Goal: Information Seeking & Learning: Learn about a topic

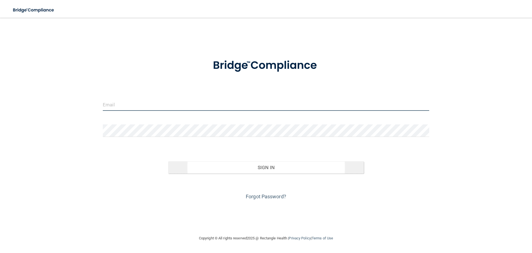
type input "[PERSON_NAME][EMAIL_ADDRESS][DOMAIN_NAME]"
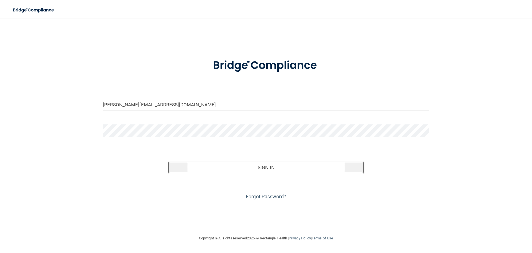
click at [277, 167] on button "Sign In" at bounding box center [266, 167] width 196 height 12
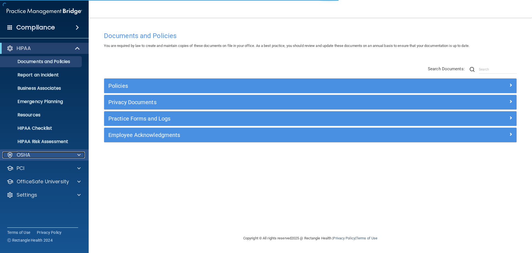
click at [16, 155] on div "OSHA" at bounding box center [36, 154] width 69 height 7
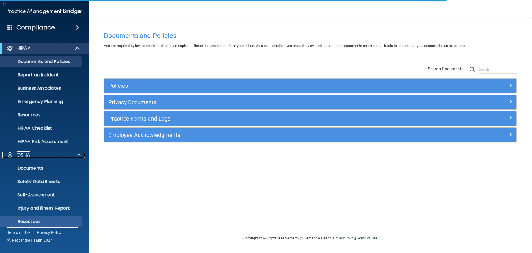
scroll to position [44, 0]
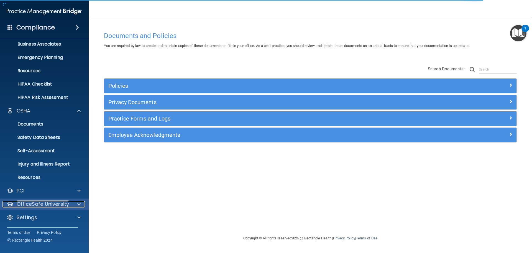
click at [53, 201] on p "OfficeSafe University" at bounding box center [43, 204] width 52 height 7
click at [66, 215] on img at bounding box center [67, 217] width 7 height 7
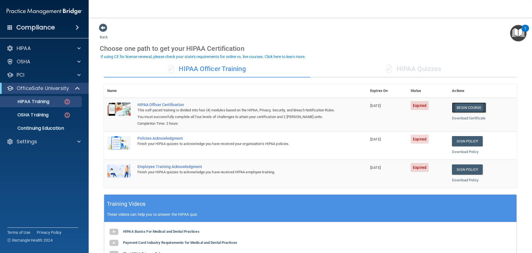
click at [468, 107] on link "Begin Course" at bounding box center [469, 107] width 34 height 10
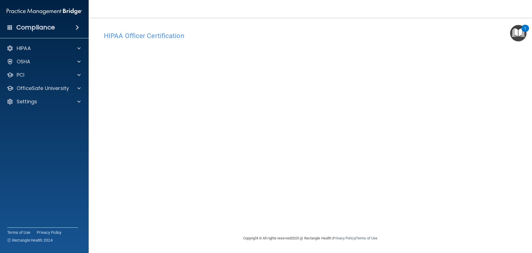
click at [50, 94] on div "HIPAA Documents and Policies Report an Incident Business Associates Emergency P…" at bounding box center [44, 75] width 89 height 71
click at [52, 90] on p "OfficeSafe University" at bounding box center [43, 88] width 52 height 7
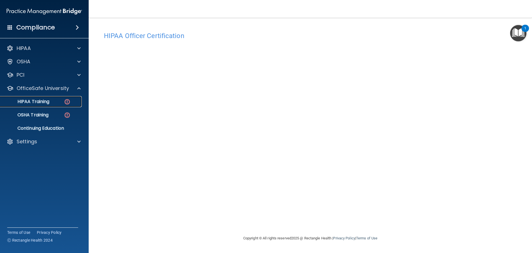
click at [53, 103] on div "HIPAA Training" at bounding box center [42, 102] width 76 height 6
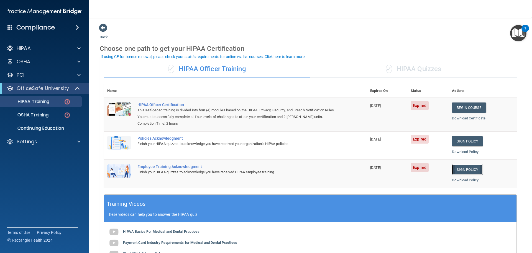
click at [463, 172] on link "Sign Policy" at bounding box center [467, 169] width 31 height 10
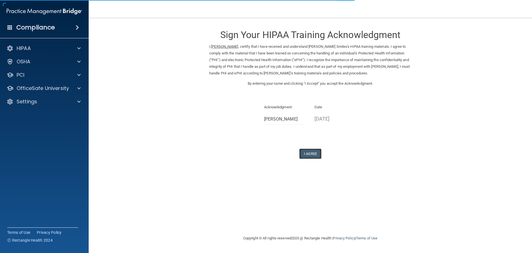
click at [316, 155] on button "I Agree" at bounding box center [311, 153] width 22 height 10
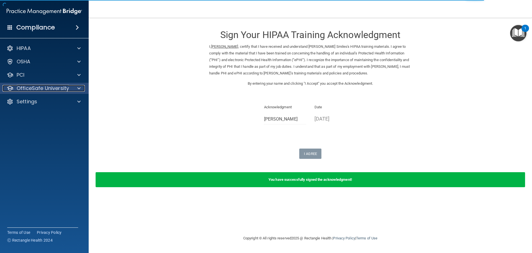
click at [40, 91] on p "OfficeSafe University" at bounding box center [43, 88] width 52 height 7
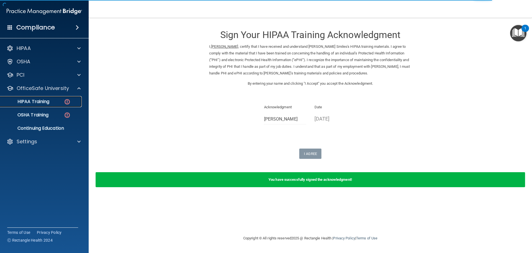
click at [46, 104] on p "HIPAA Training" at bounding box center [27, 102] width 46 height 6
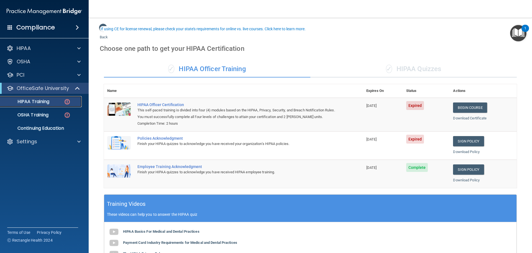
scroll to position [28, 0]
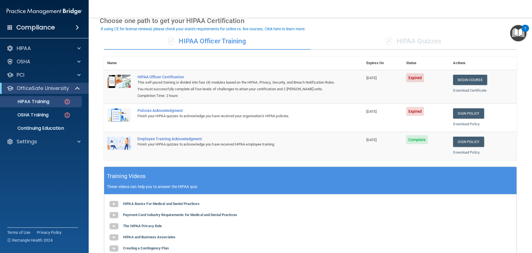
click at [394, 40] on div "✓ HIPAA Quizzes" at bounding box center [414, 41] width 207 height 17
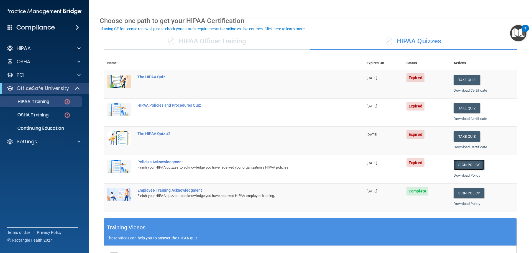
click at [460, 163] on link "Sign Policy" at bounding box center [469, 164] width 31 height 10
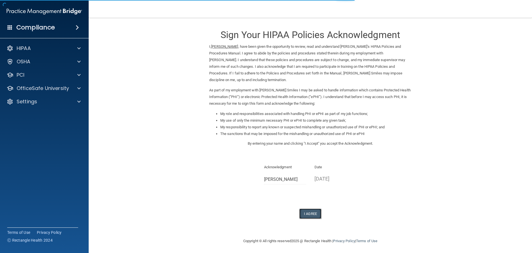
click at [315, 217] on button "I Agree" at bounding box center [311, 213] width 22 height 10
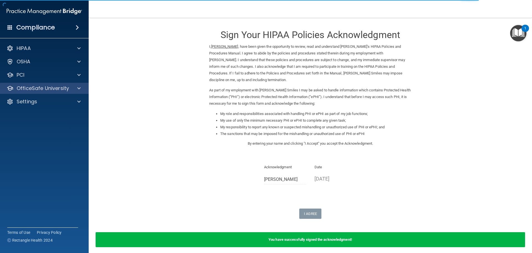
click at [50, 93] on div "OfficeSafe University" at bounding box center [44, 88] width 89 height 11
click at [50, 89] on p "OfficeSafe University" at bounding box center [43, 88] width 52 height 7
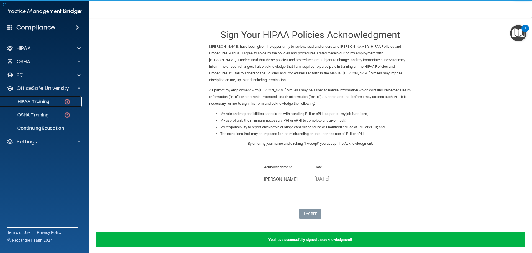
click at [52, 100] on div "HIPAA Training" at bounding box center [42, 102] width 76 height 6
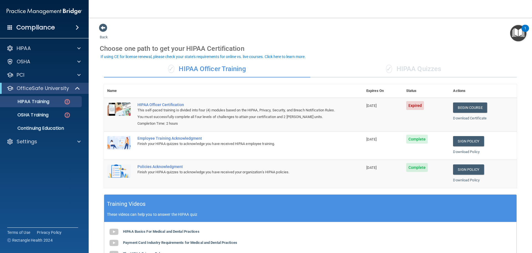
click at [395, 73] on div "✓ HIPAA Quizzes" at bounding box center [414, 69] width 207 height 17
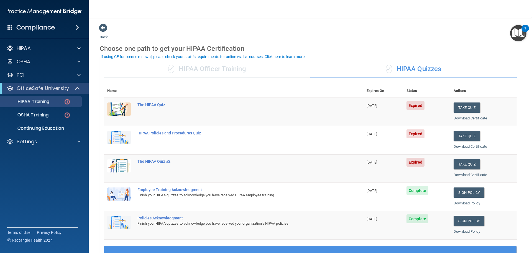
scroll to position [28, 0]
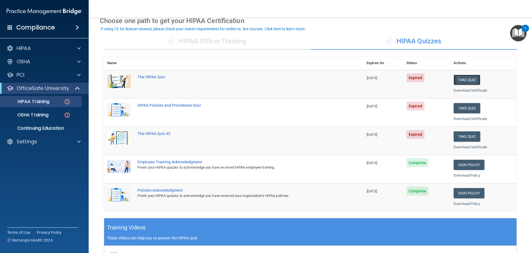
click at [469, 78] on button "Take Quiz" at bounding box center [467, 80] width 27 height 10
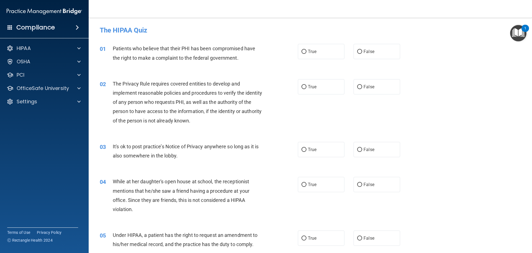
click at [299, 64] on div "01 Patients who believe that their PHI has been compromised have the right to m…" at bounding box center [199, 54] width 215 height 21
click at [313, 49] on span "True" at bounding box center [312, 51] width 9 height 5
click at [307, 50] on input "True" at bounding box center [304, 52] width 5 height 4
radio input "true"
click at [311, 94] on div "02 The Privacy Rule requires covered entities to develop and implement reasonab…" at bounding box center [311, 103] width 430 height 63
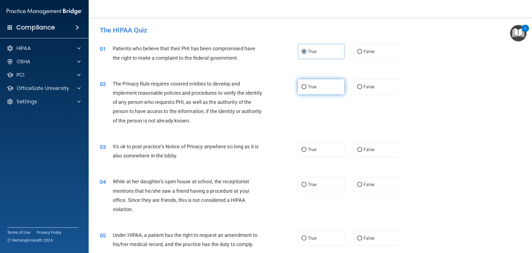
click at [316, 89] on label "True" at bounding box center [321, 86] width 47 height 15
click at [307, 89] on input "True" at bounding box center [304, 87] width 5 height 4
radio input "true"
click at [372, 152] on label "False" at bounding box center [377, 149] width 47 height 15
click at [362, 152] on input "False" at bounding box center [359, 150] width 5 height 4
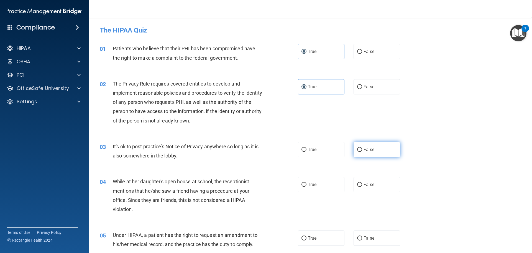
radio input "true"
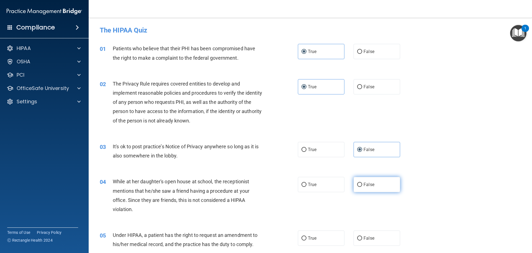
click at [372, 187] on label "False" at bounding box center [377, 184] width 47 height 15
click at [362, 187] on input "False" at bounding box center [359, 184] width 5 height 4
radio input "true"
click at [368, 235] on label "False" at bounding box center [377, 237] width 47 height 15
click at [362, 236] on input "False" at bounding box center [359, 238] width 5 height 4
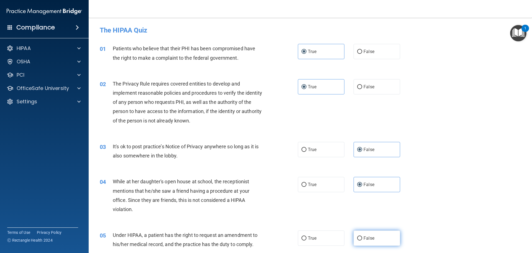
radio input "true"
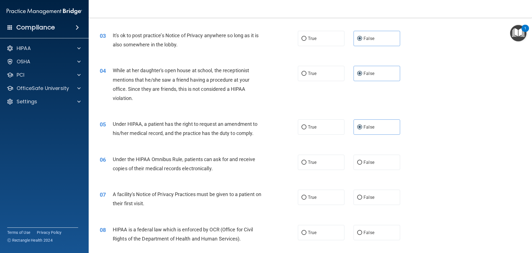
scroll to position [139, 0]
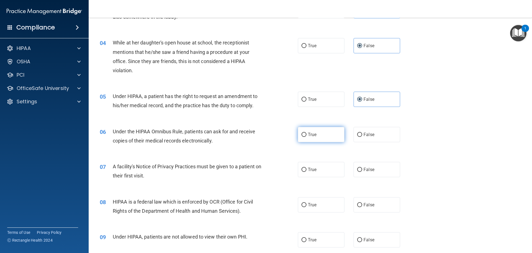
drag, startPoint x: 320, startPoint y: 134, endPoint x: 318, endPoint y: 138, distance: 4.8
click at [320, 134] on label "True" at bounding box center [321, 134] width 47 height 15
click at [307, 134] on input "True" at bounding box center [304, 135] width 5 height 4
radio input "true"
click at [319, 165] on label "True" at bounding box center [321, 169] width 47 height 15
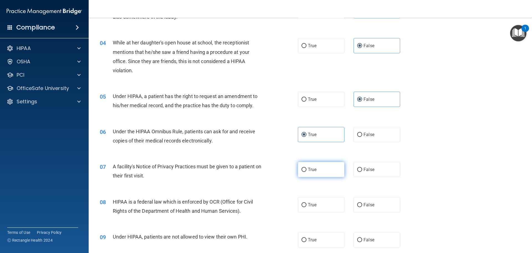
click at [307, 168] on input "True" at bounding box center [304, 170] width 5 height 4
radio input "true"
click at [321, 200] on label "True" at bounding box center [321, 204] width 47 height 15
click at [307, 203] on input "True" at bounding box center [304, 205] width 5 height 4
radio input "true"
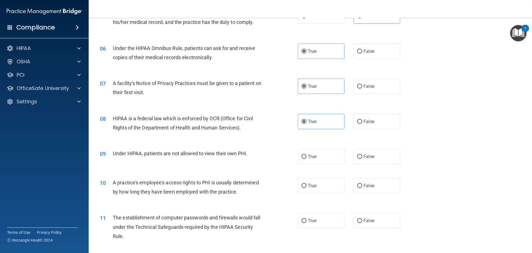
scroll to position [250, 0]
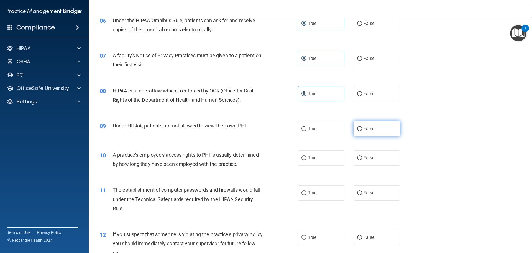
click at [375, 134] on label "False" at bounding box center [377, 128] width 47 height 15
click at [362, 131] on input "False" at bounding box center [359, 129] width 5 height 4
radio input "true"
click at [375, 157] on label "False" at bounding box center [377, 157] width 47 height 15
click at [362, 157] on input "False" at bounding box center [359, 158] width 5 height 4
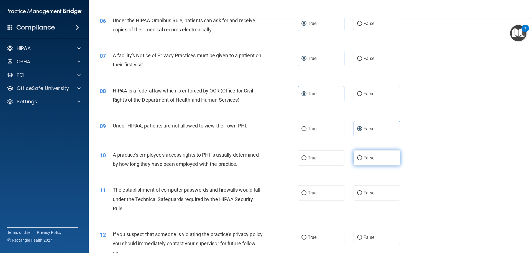
radio input "true"
click at [325, 186] on label "True" at bounding box center [321, 192] width 47 height 15
click at [307, 191] on input "True" at bounding box center [304, 193] width 5 height 4
radio input "true"
click at [326, 234] on label "True" at bounding box center [321, 236] width 47 height 15
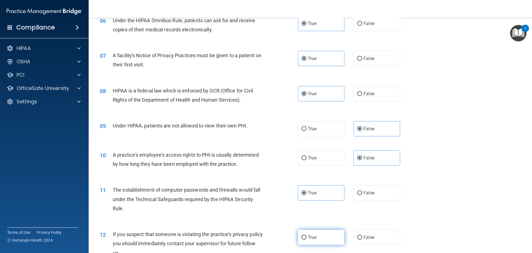
click at [307, 235] on input "True" at bounding box center [304, 237] width 5 height 4
radio input "true"
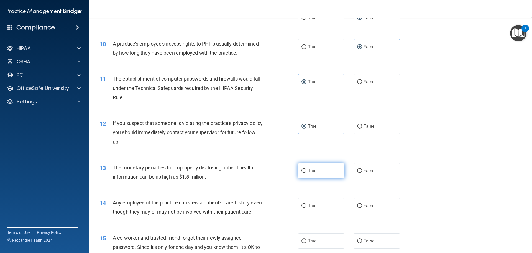
click at [323, 175] on label "True" at bounding box center [321, 170] width 47 height 15
click at [307, 173] on input "True" at bounding box center [304, 171] width 5 height 4
radio input "true"
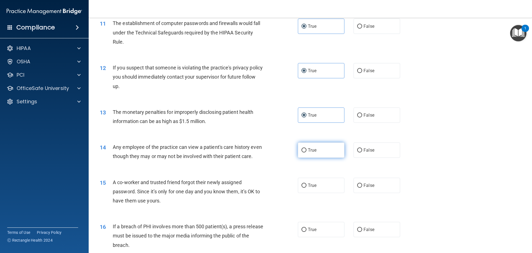
scroll to position [444, 0]
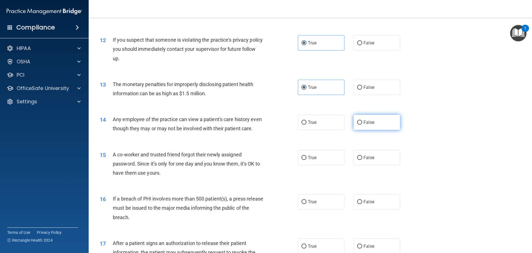
drag, startPoint x: 360, startPoint y: 126, endPoint x: 359, endPoint y: 130, distance: 3.7
click at [360, 127] on label "False" at bounding box center [377, 122] width 47 height 15
click at [360, 125] on input "False" at bounding box center [359, 122] width 5 height 4
radio input "true"
click at [362, 165] on label "False" at bounding box center [377, 157] width 47 height 15
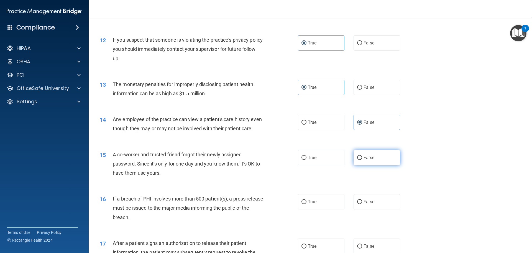
click at [362, 160] on input "False" at bounding box center [359, 158] width 5 height 4
radio input "true"
click at [330, 202] on div "16 If a breach of PHI involves more than 500 patient(s), a press release must b…" at bounding box center [311, 209] width 430 height 44
click at [332, 208] on label "True" at bounding box center [321, 201] width 47 height 15
click at [307, 204] on input "True" at bounding box center [304, 202] width 5 height 4
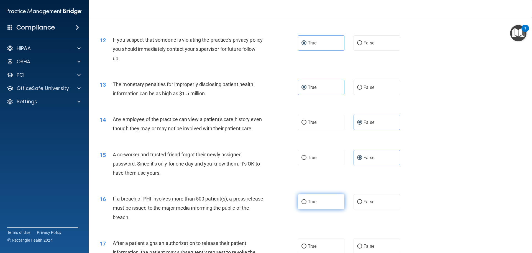
radio input "true"
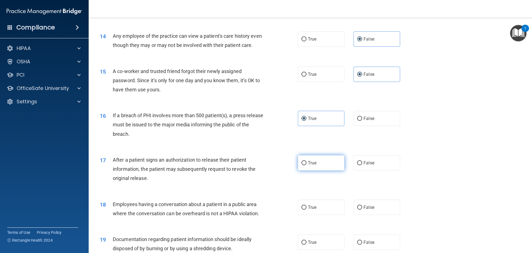
click at [320, 170] on label "True" at bounding box center [321, 162] width 47 height 15
click at [307, 165] on input "True" at bounding box center [304, 163] width 5 height 4
radio input "true"
click at [397, 215] on div "True False" at bounding box center [354, 206] width 112 height 15
click at [393, 215] on label "False" at bounding box center [377, 206] width 47 height 15
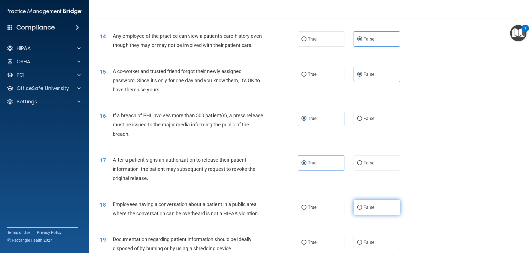
click at [362, 209] on input "False" at bounding box center [359, 207] width 5 height 4
radio input "true"
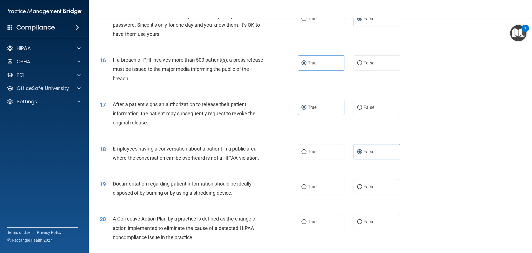
scroll to position [610, 0]
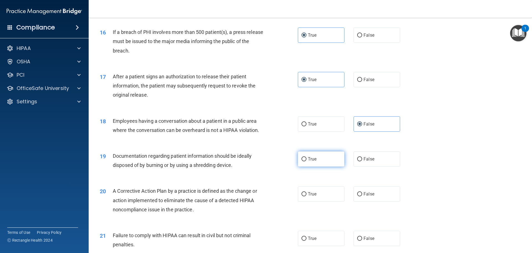
drag, startPoint x: 335, startPoint y: 168, endPoint x: 332, endPoint y: 181, distance: 13.6
click at [334, 166] on label "True" at bounding box center [321, 158] width 47 height 15
click at [307, 161] on input "True" at bounding box center [304, 159] width 5 height 4
radio input "true"
click at [331, 192] on div "20 A Corrective Action Plan by a practice is defined as the change or action im…" at bounding box center [311, 201] width 430 height 44
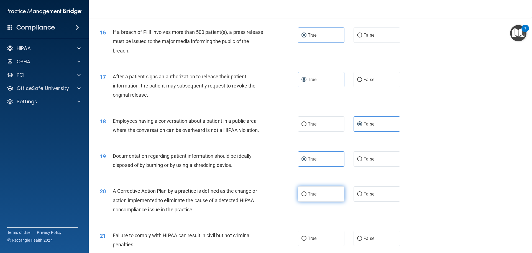
click at [329, 197] on label "True" at bounding box center [321, 193] width 47 height 15
click at [307, 196] on input "True" at bounding box center [304, 194] width 5 height 4
radio input "true"
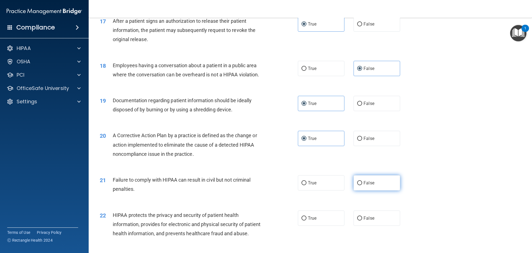
click at [369, 185] on span "False" at bounding box center [369, 182] width 11 height 5
click at [362, 185] on input "False" at bounding box center [359, 183] width 5 height 4
radio input "true"
click at [320, 223] on label "True" at bounding box center [321, 217] width 47 height 15
click at [307, 220] on input "True" at bounding box center [304, 218] width 5 height 4
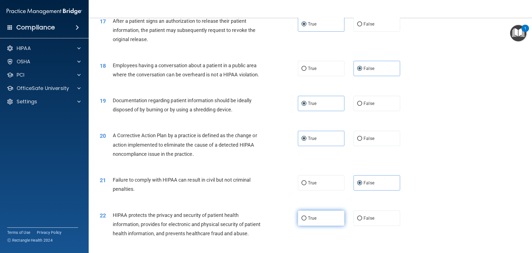
radio input "true"
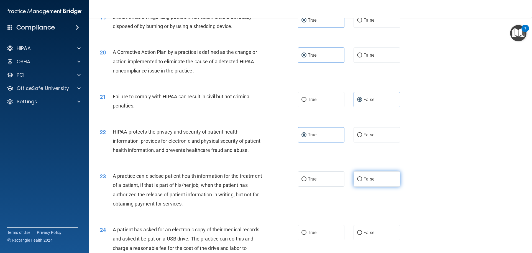
click at [377, 186] on label "False" at bounding box center [377, 178] width 47 height 15
click at [362, 181] on input "False" at bounding box center [359, 179] width 5 height 4
radio input "true"
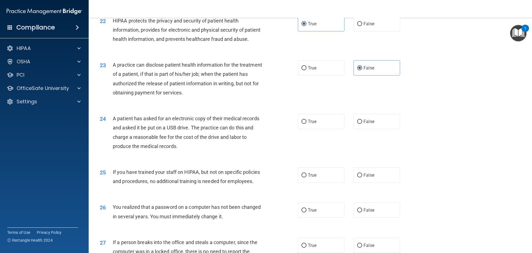
scroll to position [915, 0]
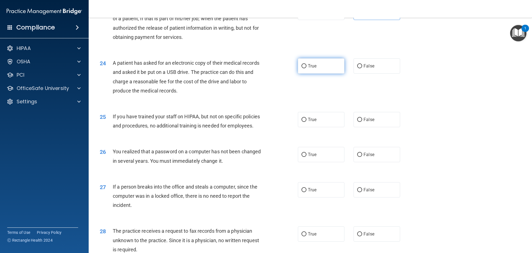
click at [319, 73] on label "True" at bounding box center [321, 65] width 47 height 15
click at [307, 68] on input "True" at bounding box center [304, 66] width 5 height 4
radio input "true"
click at [381, 127] on label "False" at bounding box center [377, 119] width 47 height 15
click at [362, 122] on input "False" at bounding box center [359, 120] width 5 height 4
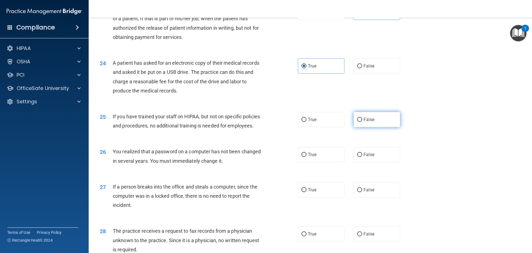
radio input "true"
drag, startPoint x: 325, startPoint y: 165, endPoint x: 332, endPoint y: 166, distance: 7.3
click at [325, 162] on label "True" at bounding box center [321, 154] width 47 height 15
click at [307, 157] on input "True" at bounding box center [304, 155] width 5 height 4
radio input "true"
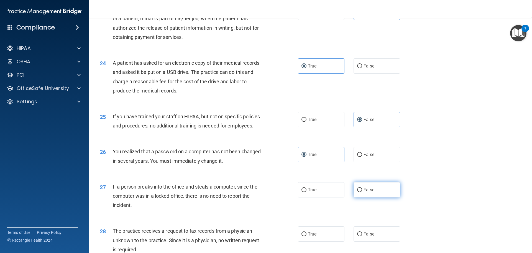
click at [374, 197] on label "False" at bounding box center [377, 189] width 47 height 15
click at [362, 192] on input "False" at bounding box center [359, 190] width 5 height 4
radio input "true"
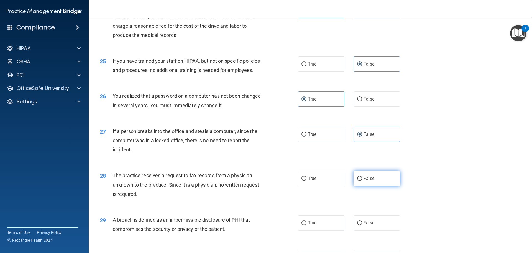
scroll to position [998, 0]
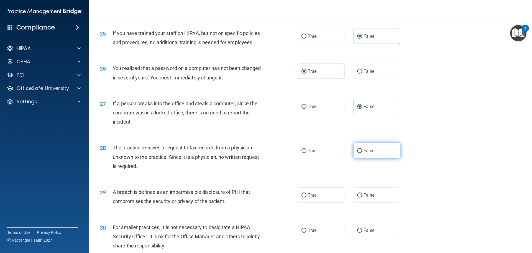
drag, startPoint x: 374, startPoint y: 171, endPoint x: 372, endPoint y: 174, distance: 3.4
click at [373, 158] on label "False" at bounding box center [377, 150] width 47 height 15
click at [362, 153] on input "False" at bounding box center [359, 151] width 5 height 4
radio input "true"
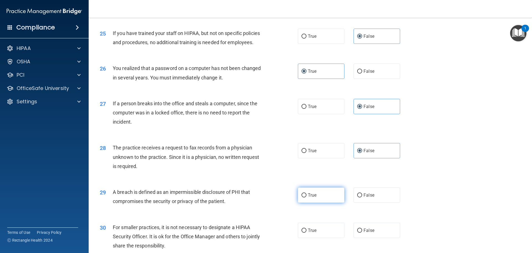
click at [323, 202] on label "True" at bounding box center [321, 194] width 47 height 15
click at [307, 197] on input "True" at bounding box center [304, 195] width 5 height 4
radio input "true"
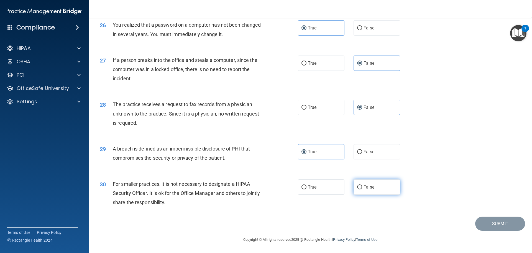
click at [380, 191] on label "False" at bounding box center [377, 186] width 47 height 15
click at [362, 189] on input "False" at bounding box center [359, 187] width 5 height 4
radio input "true"
click at [491, 228] on button "Submit" at bounding box center [501, 223] width 50 height 14
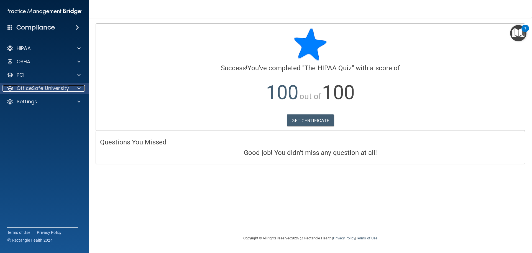
click at [21, 86] on p "OfficeSafe University" at bounding box center [43, 88] width 52 height 7
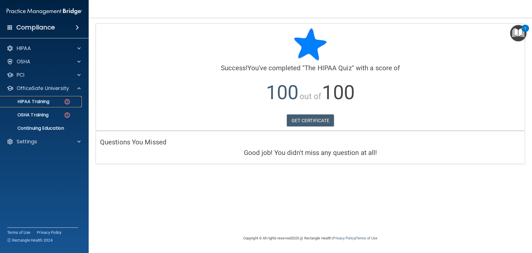
click at [44, 105] on link "HIPAA Training" at bounding box center [37, 101] width 87 height 11
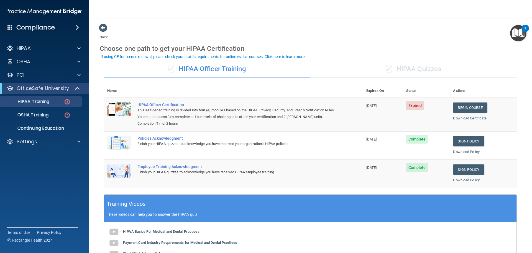
click at [421, 69] on div "✓ HIPAA Quizzes" at bounding box center [414, 69] width 207 height 17
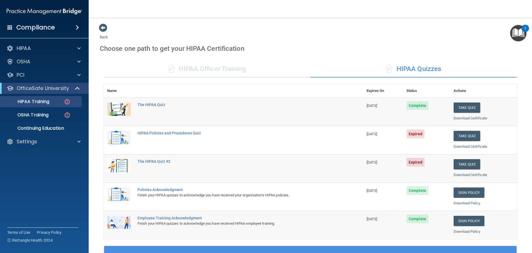
scroll to position [83, 0]
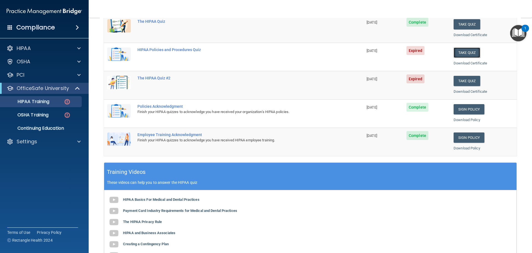
click at [459, 52] on button "Take Quiz" at bounding box center [467, 52] width 27 height 10
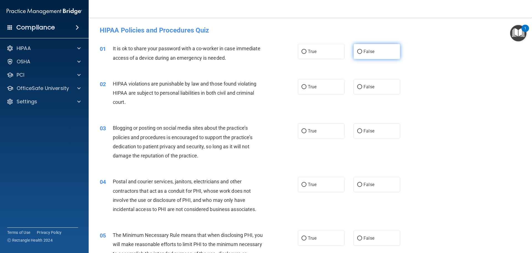
click at [359, 57] on label "False" at bounding box center [377, 51] width 47 height 15
click at [359, 54] on input "False" at bounding box center [359, 52] width 5 height 4
radio input "true"
click at [317, 86] on label "True" at bounding box center [321, 86] width 47 height 15
click at [307, 86] on input "True" at bounding box center [304, 87] width 5 height 4
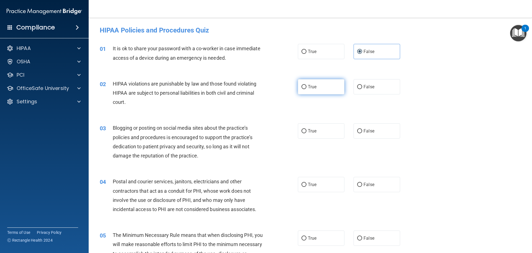
radio input "true"
click at [377, 137] on label "False" at bounding box center [377, 130] width 47 height 15
click at [362, 133] on input "False" at bounding box center [359, 131] width 5 height 4
radio input "true"
click at [319, 182] on label "True" at bounding box center [321, 184] width 47 height 15
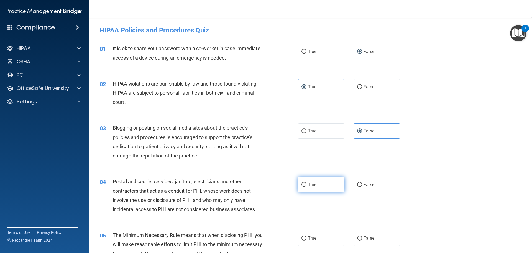
click at [307, 182] on input "True" at bounding box center [304, 184] width 5 height 4
radio input "true"
click at [316, 240] on label "True" at bounding box center [321, 237] width 47 height 15
click at [307, 240] on input "True" at bounding box center [304, 238] width 5 height 4
radio input "true"
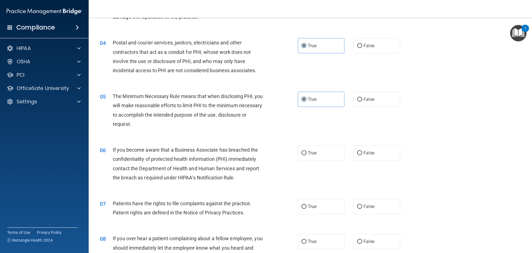
scroll to position [166, 0]
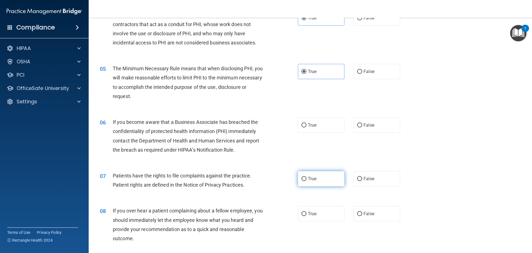
drag, startPoint x: 379, startPoint y: 126, endPoint x: 326, endPoint y: 180, distance: 74.9
click at [379, 126] on label "False" at bounding box center [377, 124] width 47 height 15
click at [362, 126] on input "False" at bounding box center [359, 125] width 5 height 4
radio input "true"
click at [321, 185] on label "True" at bounding box center [321, 178] width 47 height 15
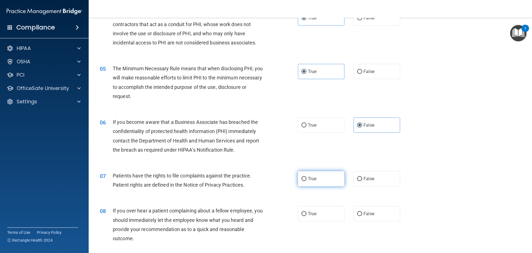
click at [307, 181] on input "True" at bounding box center [304, 179] width 5 height 4
radio input "true"
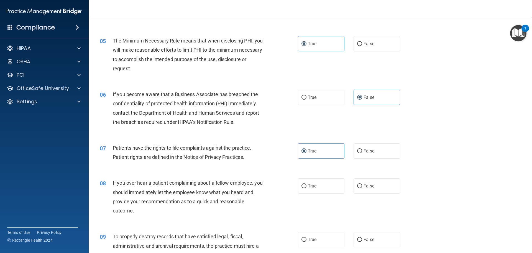
scroll to position [222, 0]
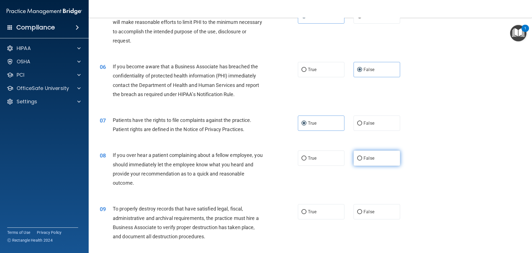
click at [372, 164] on label "False" at bounding box center [377, 157] width 47 height 15
click at [362, 160] on input "False" at bounding box center [359, 158] width 5 height 4
radio input "true"
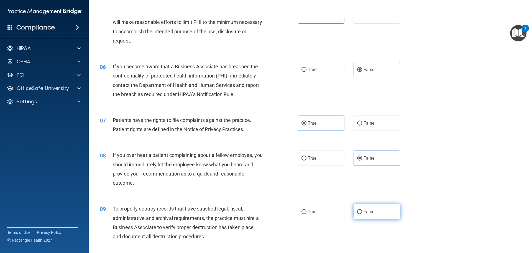
click at [381, 214] on label "False" at bounding box center [377, 211] width 47 height 15
click at [362, 214] on input "False" at bounding box center [359, 212] width 5 height 4
radio input "true"
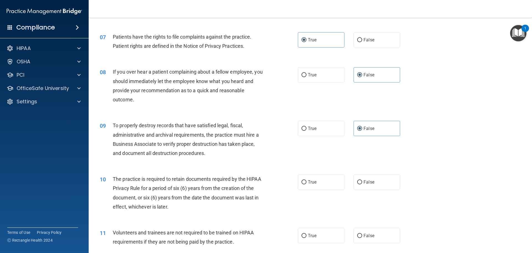
scroll to position [361, 0]
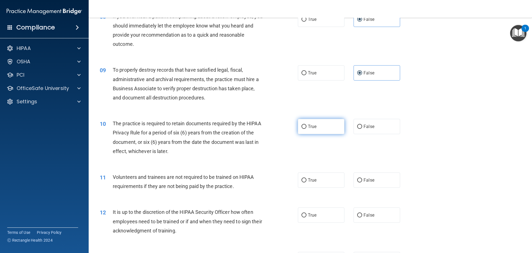
click at [320, 127] on label "True" at bounding box center [321, 126] width 47 height 15
click at [307, 127] on input "True" at bounding box center [304, 127] width 5 height 4
radio input "true"
click at [369, 180] on span "False" at bounding box center [369, 179] width 11 height 5
click at [362, 180] on input "False" at bounding box center [359, 180] width 5 height 4
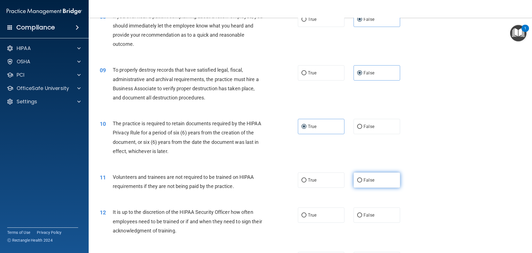
radio input "true"
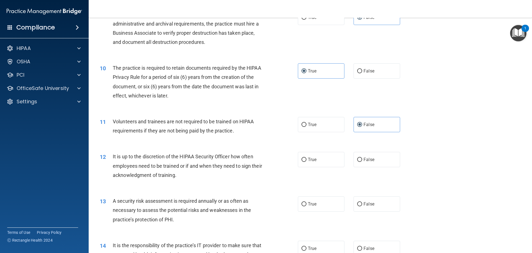
scroll to position [444, 0]
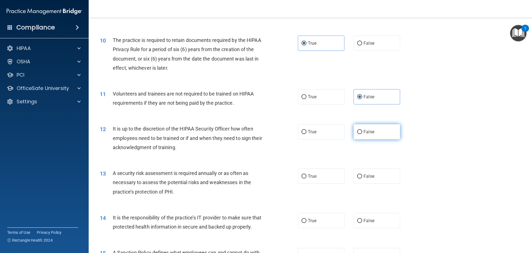
drag, startPoint x: 373, startPoint y: 133, endPoint x: 370, endPoint y: 132, distance: 2.8
click at [373, 133] on label "False" at bounding box center [377, 131] width 47 height 15
click at [362, 133] on input "False" at bounding box center [359, 132] width 5 height 4
radio input "true"
click at [326, 173] on label "True" at bounding box center [321, 175] width 47 height 15
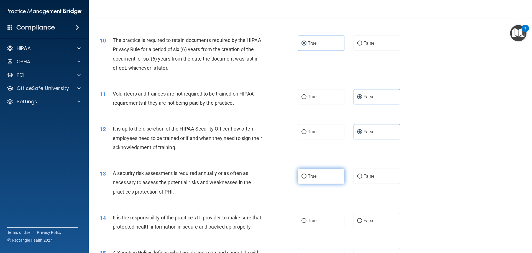
click at [307, 174] on input "True" at bounding box center [304, 176] width 5 height 4
radio input "true"
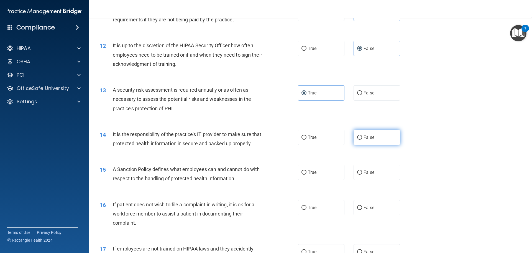
click at [371, 134] on label "False" at bounding box center [377, 137] width 47 height 15
click at [362, 135] on input "False" at bounding box center [359, 137] width 5 height 4
radio input "true"
click at [370, 175] on span "False" at bounding box center [369, 171] width 11 height 5
click at [362, 174] on input "False" at bounding box center [359, 172] width 5 height 4
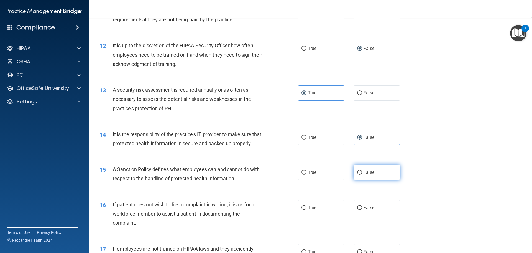
radio input "true"
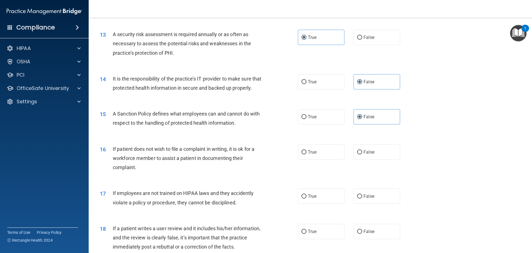
scroll to position [610, 0]
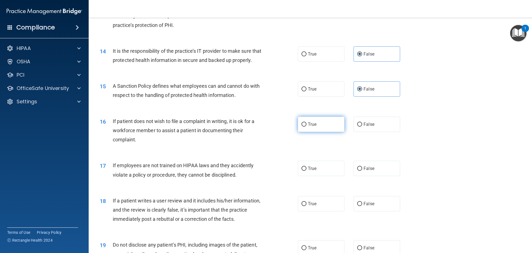
click at [329, 132] on label "True" at bounding box center [321, 123] width 47 height 15
click at [307, 126] on input "True" at bounding box center [304, 124] width 5 height 4
radio input "true"
click at [369, 176] on label "False" at bounding box center [377, 168] width 47 height 15
click at [362, 171] on input "False" at bounding box center [359, 168] width 5 height 4
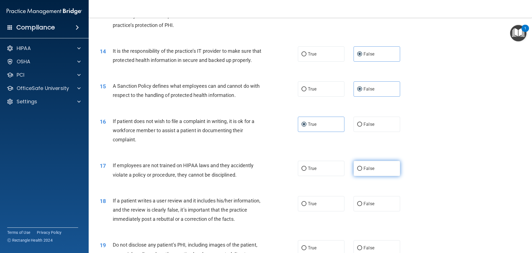
radio input "true"
click at [395, 211] on label "False" at bounding box center [377, 203] width 47 height 15
click at [362, 206] on input "False" at bounding box center [359, 204] width 5 height 4
radio input "true"
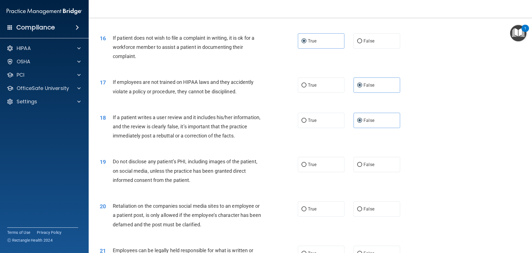
scroll to position [777, 0]
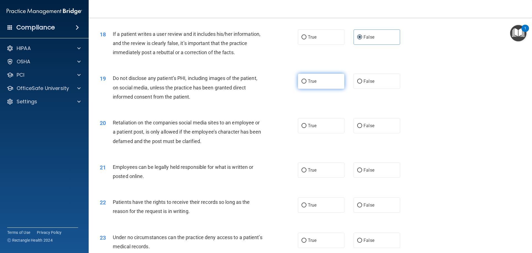
click at [331, 89] on label "True" at bounding box center [321, 80] width 47 height 15
click at [307, 83] on input "True" at bounding box center [304, 81] width 5 height 4
radio input "true"
click at [389, 131] on label "False" at bounding box center [377, 125] width 47 height 15
click at [362, 128] on input "False" at bounding box center [359, 126] width 5 height 4
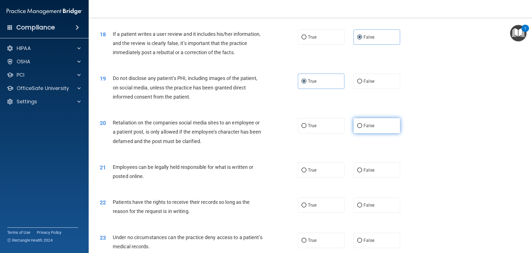
radio input "true"
click at [328, 175] on label "True" at bounding box center [321, 169] width 47 height 15
click at [307, 172] on input "True" at bounding box center [304, 170] width 5 height 4
radio input "true"
click at [377, 212] on label "False" at bounding box center [377, 204] width 47 height 15
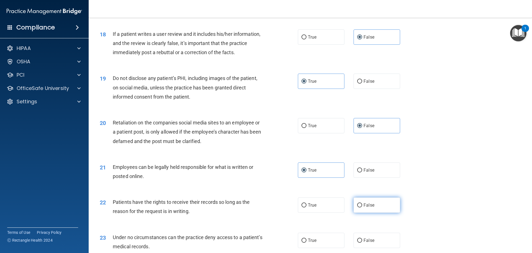
click at [362, 207] on input "False" at bounding box center [359, 205] width 5 height 4
radio input "true"
click at [384, 248] on label "False" at bounding box center [377, 239] width 47 height 15
click at [362, 242] on input "False" at bounding box center [359, 240] width 5 height 4
radio input "true"
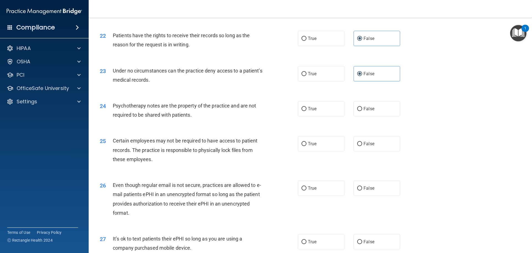
scroll to position [971, 0]
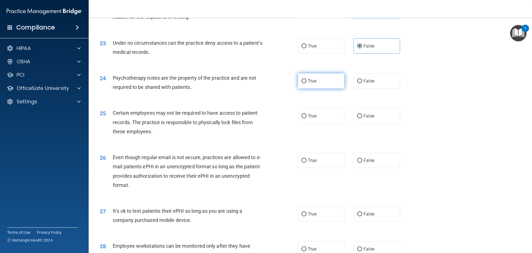
click at [319, 88] on label "True" at bounding box center [321, 80] width 47 height 15
click at [307, 83] on input "True" at bounding box center [304, 81] width 5 height 4
radio input "true"
click at [316, 123] on label "True" at bounding box center [321, 115] width 47 height 15
click at [307, 118] on input "True" at bounding box center [304, 116] width 5 height 4
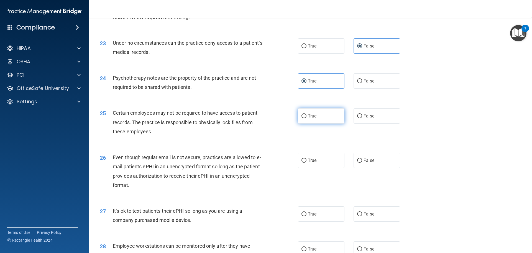
radio input "true"
click at [331, 162] on label "True" at bounding box center [321, 160] width 47 height 15
click at [307, 162] on input "True" at bounding box center [304, 160] width 5 height 4
radio input "true"
click at [377, 221] on label "False" at bounding box center [377, 213] width 47 height 15
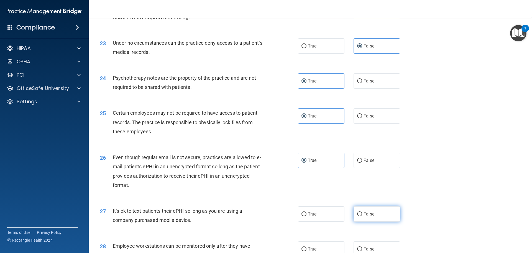
click at [362, 216] on input "False" at bounding box center [359, 214] width 5 height 4
radio input "true"
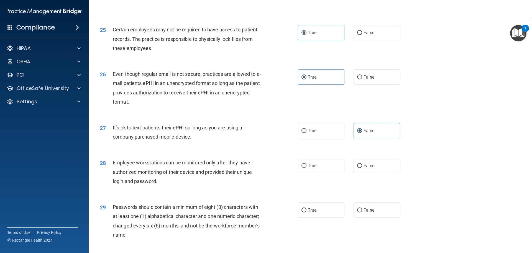
scroll to position [1082, 0]
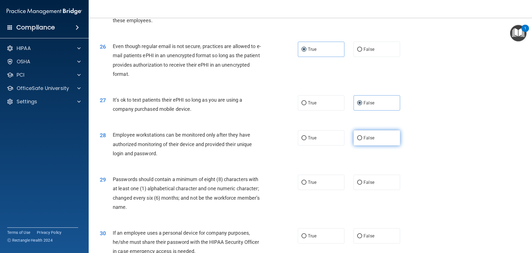
click at [379, 145] on label "False" at bounding box center [377, 137] width 47 height 15
click at [362, 140] on input "False" at bounding box center [359, 138] width 5 height 4
radio input "true"
click at [328, 187] on label "True" at bounding box center [321, 181] width 47 height 15
click at [307, 184] on input "True" at bounding box center [304, 182] width 5 height 4
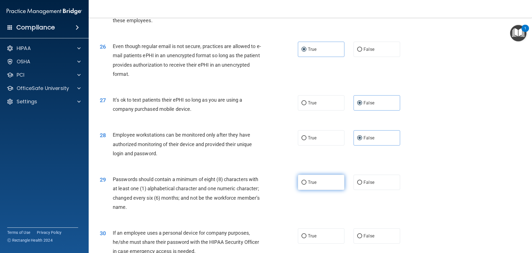
radio input "true"
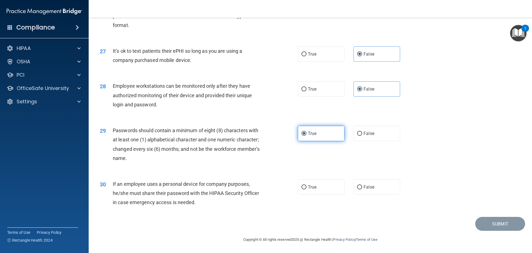
scroll to position [1140, 0]
click at [371, 183] on label "False" at bounding box center [377, 186] width 47 height 15
click at [362, 185] on input "False" at bounding box center [359, 187] width 5 height 4
radio input "true"
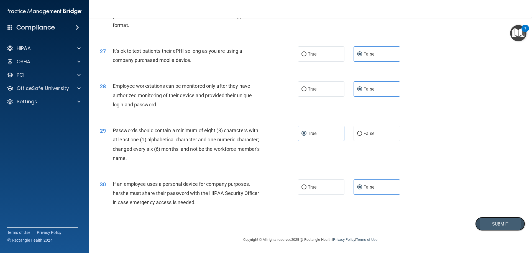
click at [491, 226] on button "Submit" at bounding box center [501, 224] width 50 height 14
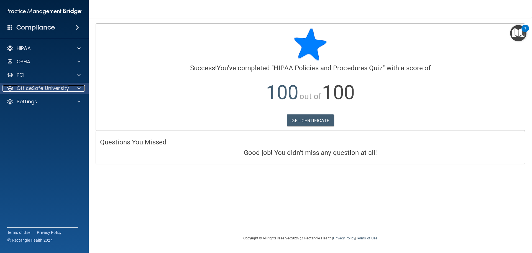
click at [29, 87] on p "OfficeSafe University" at bounding box center [43, 88] width 52 height 7
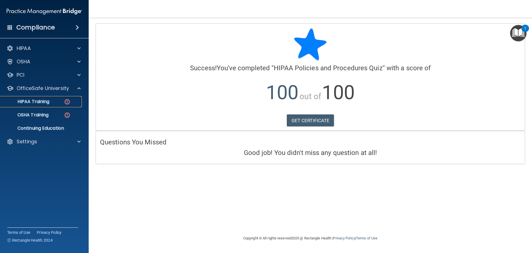
click at [53, 102] on div "HIPAA Training" at bounding box center [42, 102] width 76 height 6
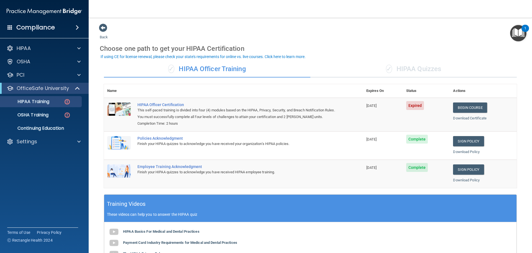
click at [394, 69] on div "✓ HIPAA Quizzes" at bounding box center [414, 69] width 207 height 17
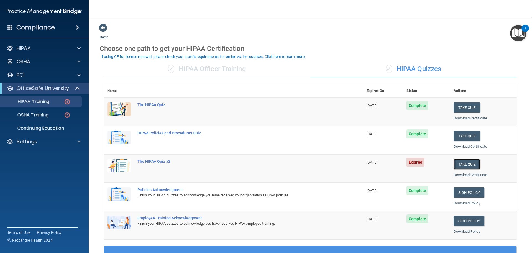
click at [459, 163] on button "Take Quiz" at bounding box center [467, 164] width 27 height 10
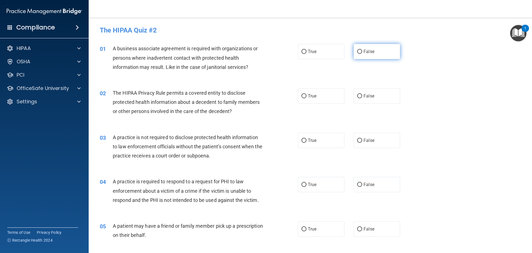
click at [375, 47] on label "False" at bounding box center [377, 51] width 47 height 15
click at [362, 50] on input "False" at bounding box center [359, 52] width 5 height 4
radio input "true"
click at [314, 99] on label "True" at bounding box center [321, 95] width 47 height 15
click at [331, 99] on label "True" at bounding box center [321, 95] width 47 height 15
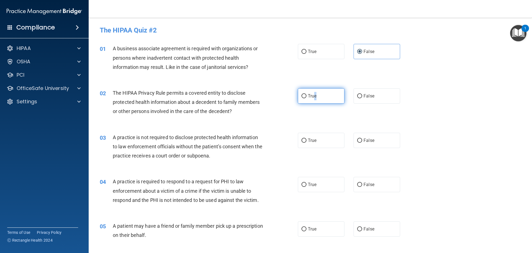
click at [307, 98] on input "True" at bounding box center [304, 96] width 5 height 4
radio input "true"
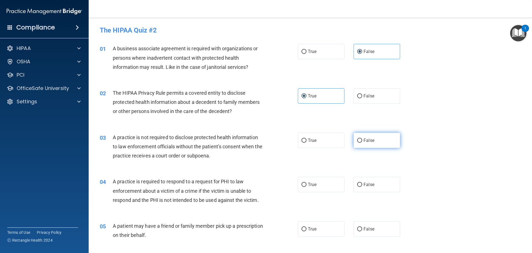
click at [382, 146] on label "False" at bounding box center [377, 140] width 47 height 15
click at [362, 143] on input "False" at bounding box center [359, 140] width 5 height 4
radio input "true"
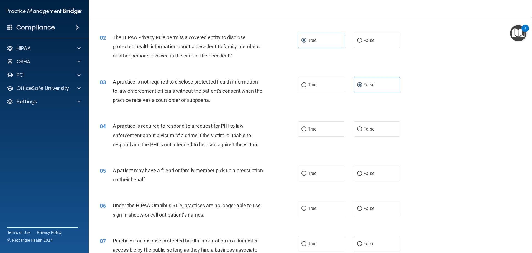
scroll to position [83, 0]
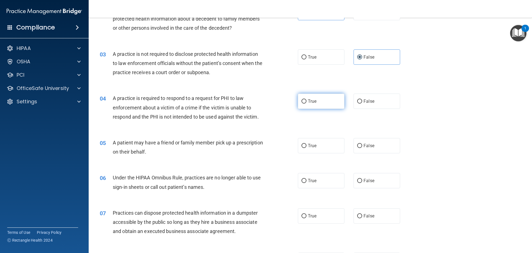
click at [317, 105] on label "True" at bounding box center [321, 100] width 47 height 15
click at [307, 103] on input "True" at bounding box center [304, 101] width 5 height 4
radio input "true"
drag, startPoint x: 322, startPoint y: 142, endPoint x: 338, endPoint y: 144, distance: 15.9
click at [322, 143] on label "True" at bounding box center [321, 145] width 47 height 15
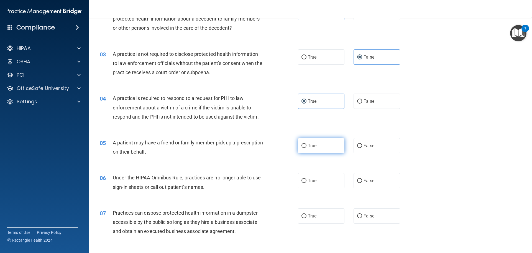
click at [307, 144] on input "True" at bounding box center [304, 146] width 5 height 4
radio input "true"
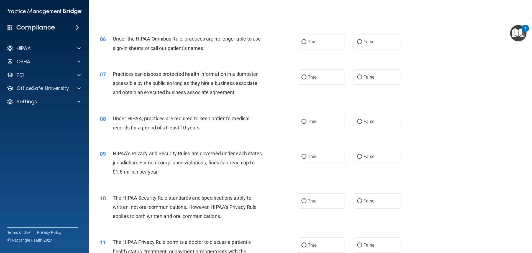
scroll to position [194, 0]
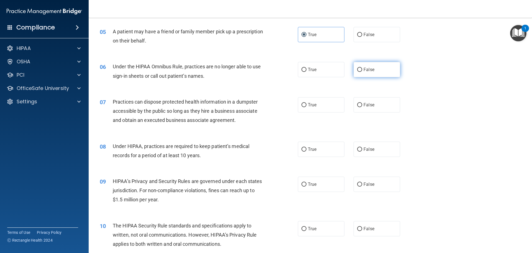
click at [367, 73] on label "False" at bounding box center [377, 69] width 47 height 15
click at [362, 72] on input "False" at bounding box center [359, 70] width 5 height 4
radio input "true"
click at [371, 108] on label "False" at bounding box center [377, 104] width 47 height 15
click at [362, 107] on input "False" at bounding box center [359, 105] width 5 height 4
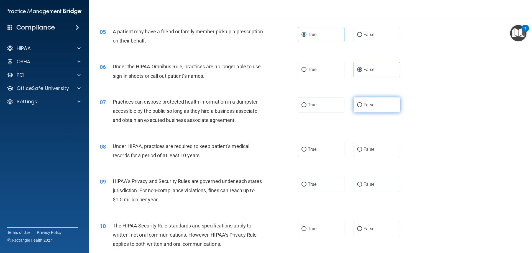
radio input "true"
click at [385, 152] on label "False" at bounding box center [377, 148] width 47 height 15
click at [362, 151] on input "False" at bounding box center [359, 149] width 5 height 4
radio input "true"
click at [384, 181] on label "False" at bounding box center [377, 183] width 47 height 15
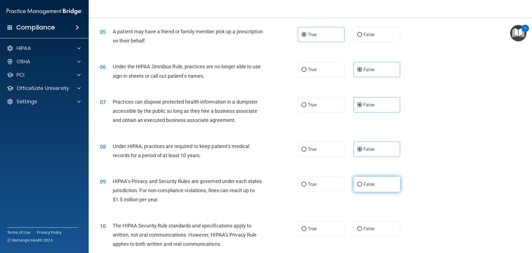
click at [362, 182] on input "False" at bounding box center [359, 184] width 5 height 4
radio input "true"
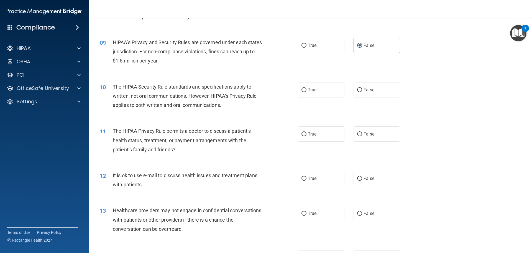
scroll to position [361, 0]
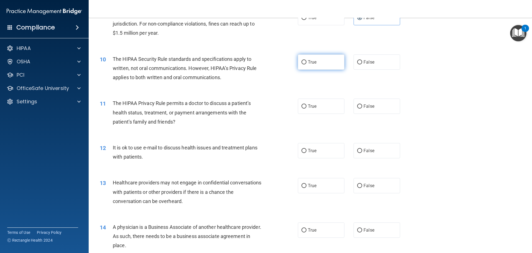
click at [319, 62] on label "True" at bounding box center [321, 61] width 47 height 15
click at [307, 62] on input "True" at bounding box center [304, 62] width 5 height 4
radio input "true"
click at [323, 106] on label "True" at bounding box center [321, 105] width 47 height 15
click at [307, 106] on input "True" at bounding box center [304, 106] width 5 height 4
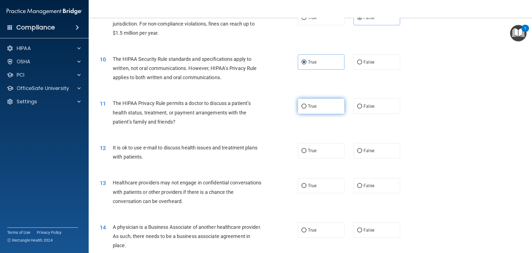
radio input "true"
click at [321, 152] on label "True" at bounding box center [321, 150] width 47 height 15
click at [307, 152] on input "True" at bounding box center [304, 151] width 5 height 4
radio input "true"
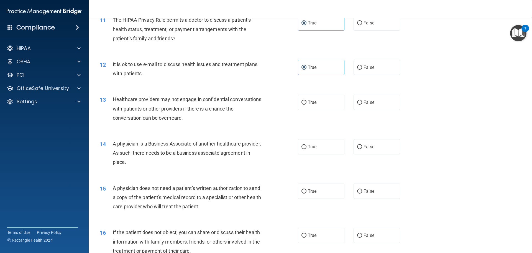
scroll to position [499, 0]
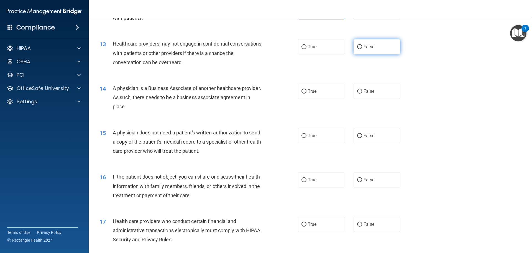
click at [374, 52] on label "False" at bounding box center [377, 46] width 47 height 15
click at [362, 49] on input "False" at bounding box center [359, 47] width 5 height 4
radio input "true"
click at [376, 93] on label "False" at bounding box center [377, 90] width 47 height 15
click at [362, 93] on input "False" at bounding box center [359, 91] width 5 height 4
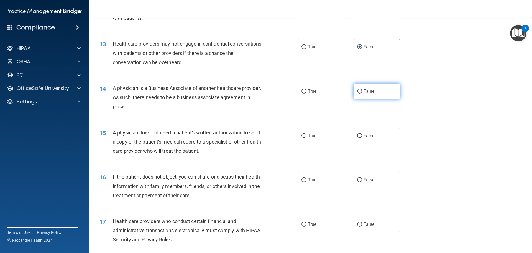
radio input "true"
click at [330, 135] on label "True" at bounding box center [321, 135] width 47 height 15
click at [307, 135] on input "True" at bounding box center [304, 136] width 5 height 4
radio input "true"
click at [317, 183] on label "True" at bounding box center [321, 179] width 47 height 15
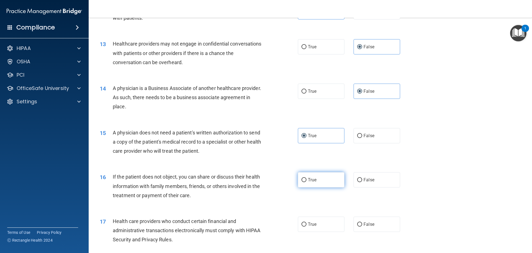
click at [307, 182] on input "True" at bounding box center [304, 180] width 5 height 4
radio input "true"
click at [318, 229] on label "True" at bounding box center [321, 223] width 47 height 15
click at [307, 226] on input "True" at bounding box center [304, 224] width 5 height 4
radio input "true"
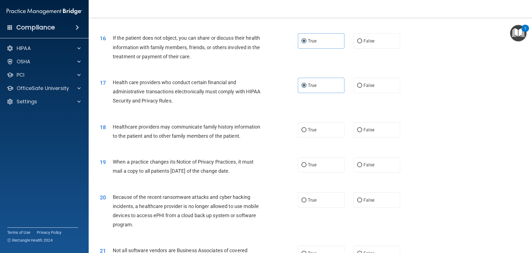
scroll to position [666, 0]
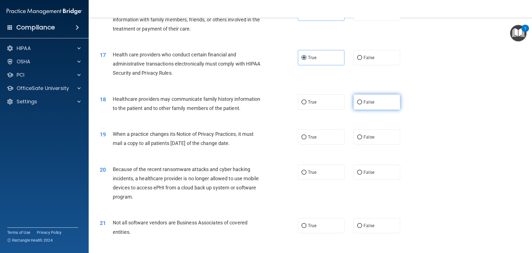
click at [384, 106] on label "False" at bounding box center [377, 101] width 47 height 15
click at [362, 104] on input "False" at bounding box center [359, 102] width 5 height 4
radio input "true"
click at [376, 140] on label "False" at bounding box center [377, 136] width 47 height 15
click at [362, 139] on input "False" at bounding box center [359, 137] width 5 height 4
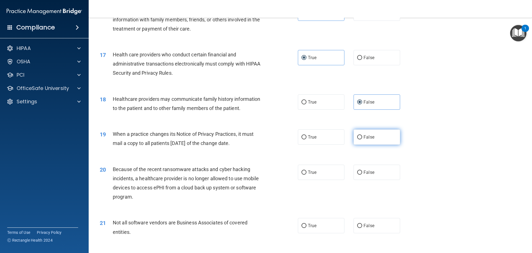
radio input "true"
click at [374, 174] on label "False" at bounding box center [377, 171] width 47 height 15
click at [362, 174] on input "False" at bounding box center [359, 172] width 5 height 4
radio input "true"
click at [309, 224] on span "True" at bounding box center [312, 225] width 9 height 5
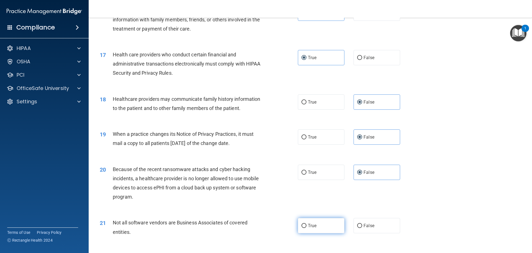
click at [307, 224] on input "True" at bounding box center [304, 226] width 5 height 4
radio input "true"
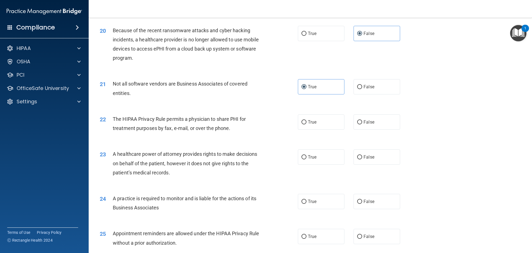
scroll to position [832, 0]
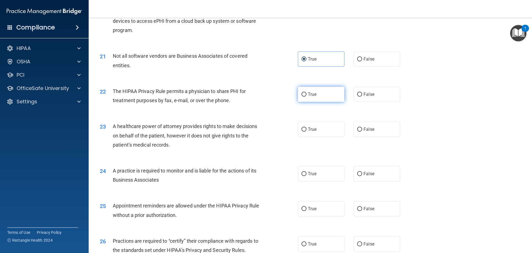
click at [316, 100] on label "True" at bounding box center [321, 94] width 47 height 15
click at [307, 97] on input "True" at bounding box center [304, 94] width 5 height 4
radio input "true"
click at [371, 131] on span "False" at bounding box center [369, 128] width 11 height 5
click at [362, 131] on input "False" at bounding box center [359, 129] width 5 height 4
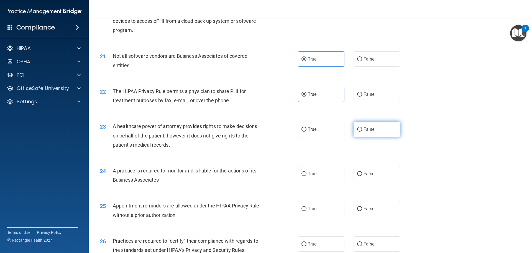
radio input "true"
click at [374, 172] on label "False" at bounding box center [377, 173] width 47 height 15
click at [362, 172] on input "False" at bounding box center [359, 174] width 5 height 4
radio input "true"
click at [333, 207] on label "True" at bounding box center [321, 208] width 47 height 15
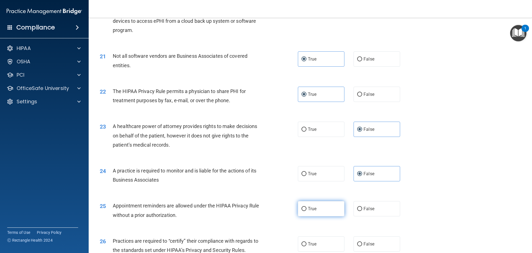
click at [307, 207] on input "True" at bounding box center [304, 209] width 5 height 4
radio input "true"
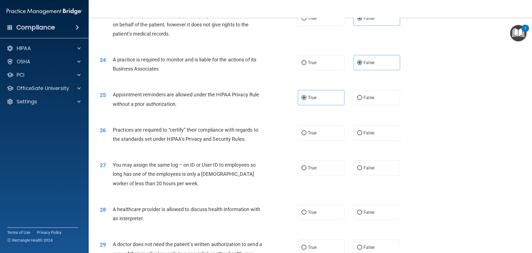
scroll to position [971, 0]
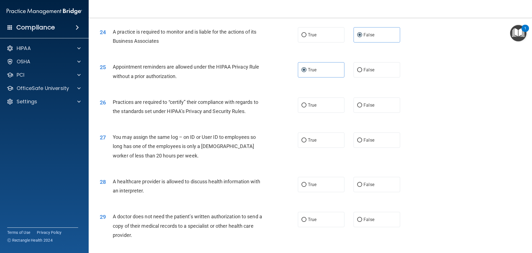
click at [372, 113] on div "26 Practices are required to “certify” their compliance with regards to the sta…" at bounding box center [311, 107] width 430 height 35
click at [375, 105] on label "False" at bounding box center [377, 104] width 47 height 15
click at [362, 105] on input "False" at bounding box center [359, 105] width 5 height 4
radio input "true"
click at [379, 140] on label "False" at bounding box center [377, 139] width 47 height 15
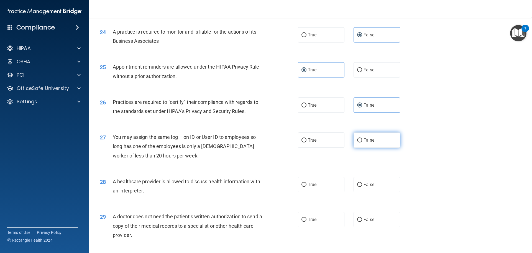
click at [362, 140] on input "False" at bounding box center [359, 140] width 5 height 4
radio input "true"
click at [303, 195] on div "28 A healthcare provider is allowed to discuss health information with an inter…" at bounding box center [199, 187] width 215 height 21
click at [307, 225] on label "True" at bounding box center [321, 219] width 47 height 15
click at [307, 222] on input "True" at bounding box center [304, 219] width 5 height 4
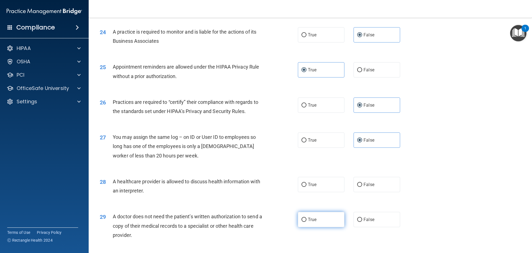
radio input "true"
click at [323, 191] on label "True" at bounding box center [321, 184] width 47 height 15
click at [307, 187] on input "True" at bounding box center [304, 184] width 5 height 4
radio input "true"
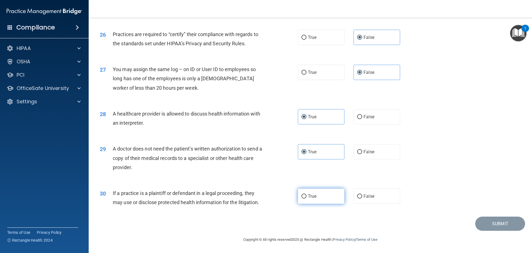
click at [324, 197] on label "True" at bounding box center [321, 195] width 47 height 15
click at [307, 197] on input "True" at bounding box center [304, 196] width 5 height 4
radio input "true"
click at [491, 223] on button "Submit" at bounding box center [501, 223] width 50 height 14
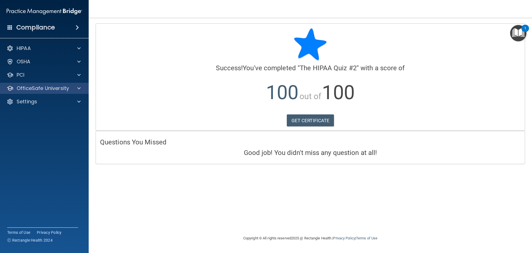
click at [55, 93] on div "OfficeSafe University" at bounding box center [44, 88] width 89 height 11
click at [48, 90] on p "OfficeSafe University" at bounding box center [43, 88] width 52 height 7
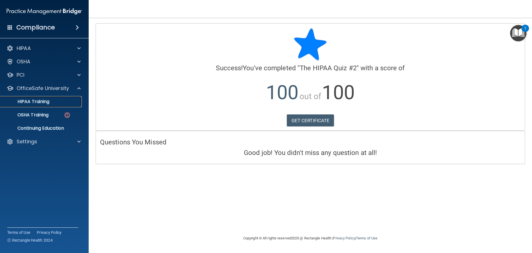
click at [43, 103] on p "HIPAA Training" at bounding box center [27, 102] width 46 height 6
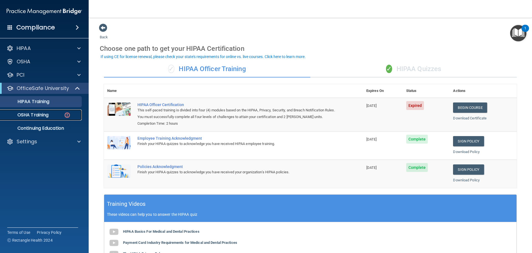
click at [46, 117] on p "OSHA Training" at bounding box center [26, 115] width 45 height 6
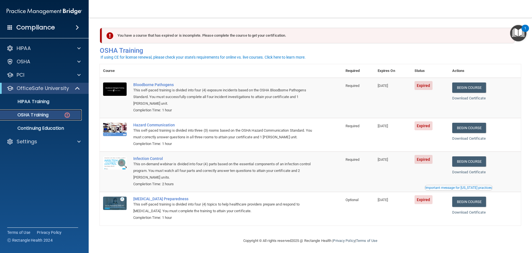
scroll to position [2, 0]
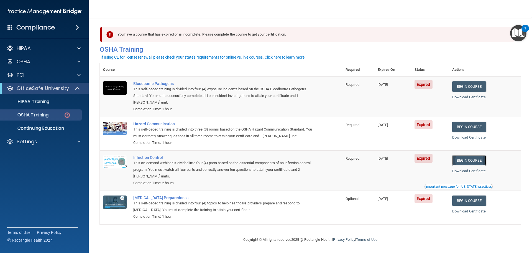
click at [480, 159] on link "Begin Course" at bounding box center [470, 160] width 34 height 10
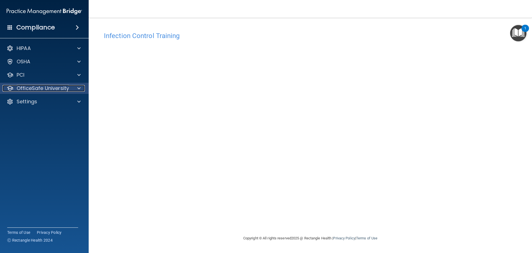
click at [43, 89] on p "OfficeSafe University" at bounding box center [43, 88] width 52 height 7
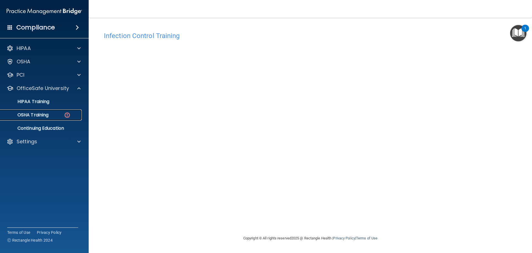
click at [47, 114] on p "OSHA Training" at bounding box center [26, 115] width 45 height 6
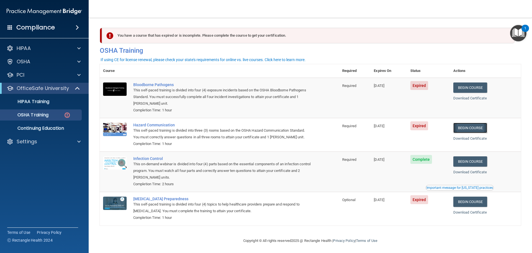
click at [477, 125] on link "Begin Course" at bounding box center [471, 128] width 34 height 10
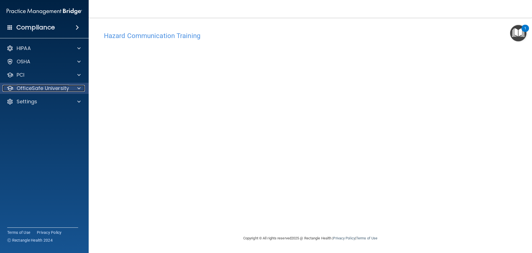
click at [35, 86] on p "OfficeSafe University" at bounding box center [43, 88] width 52 height 7
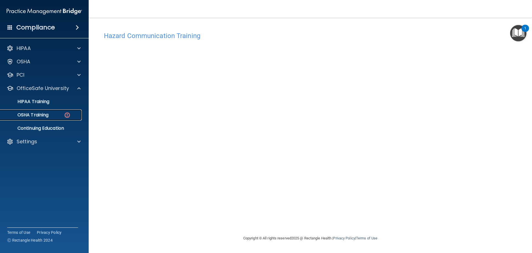
click at [49, 116] on div "OSHA Training" at bounding box center [42, 115] width 76 height 6
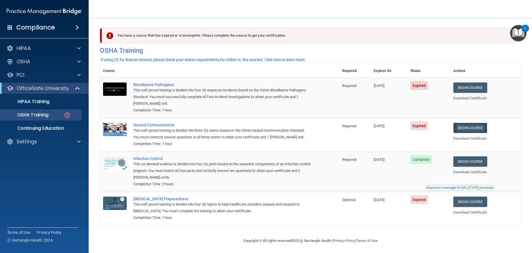
click at [470, 126] on link "Begin Course" at bounding box center [471, 128] width 34 height 10
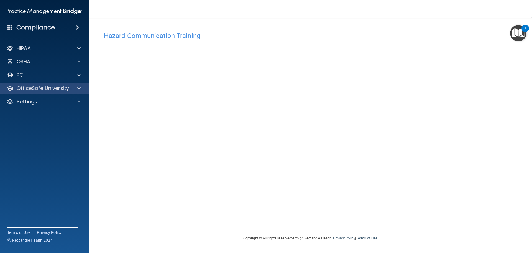
click at [57, 93] on div "OfficeSafe University" at bounding box center [44, 88] width 89 height 11
click at [41, 91] on p "OfficeSafe University" at bounding box center [43, 88] width 52 height 7
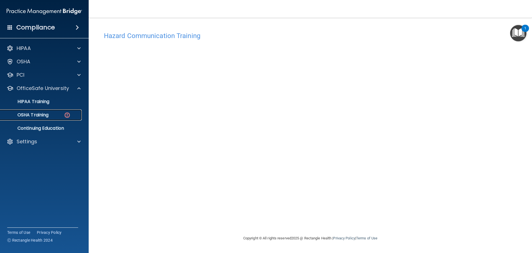
click at [40, 115] on p "OSHA Training" at bounding box center [26, 115] width 45 height 6
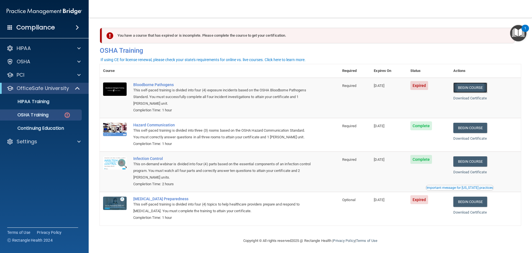
click at [481, 87] on link "Begin Course" at bounding box center [471, 87] width 34 height 10
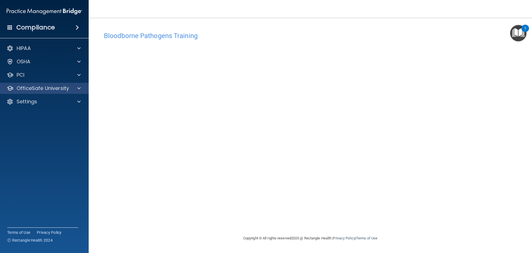
click at [58, 92] on div "OfficeSafe University" at bounding box center [44, 88] width 89 height 11
click at [29, 85] on p "OfficeSafe University" at bounding box center [43, 88] width 52 height 7
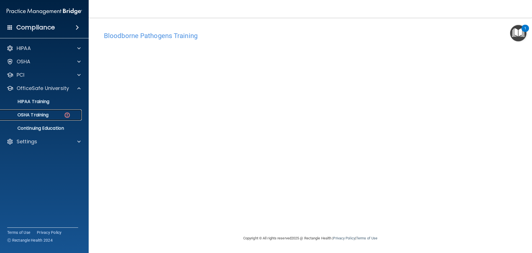
click at [42, 115] on p "OSHA Training" at bounding box center [26, 115] width 45 height 6
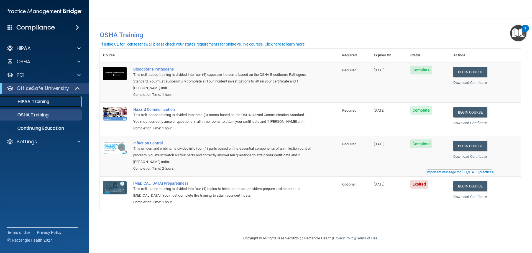
click at [18, 99] on p "HIPAA Training" at bounding box center [27, 102] width 46 height 6
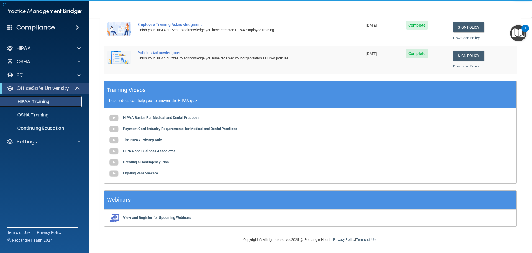
scroll to position [3, 0]
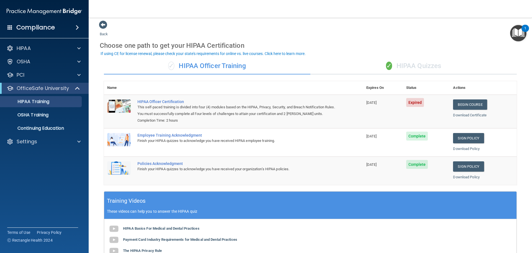
click at [403, 60] on div "✓ HIPAA Quizzes" at bounding box center [414, 66] width 207 height 17
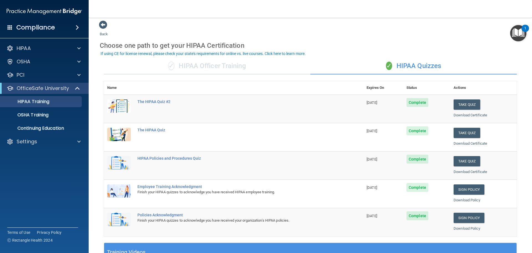
click at [215, 66] on div "✓ HIPAA Officer Training" at bounding box center [207, 66] width 207 height 17
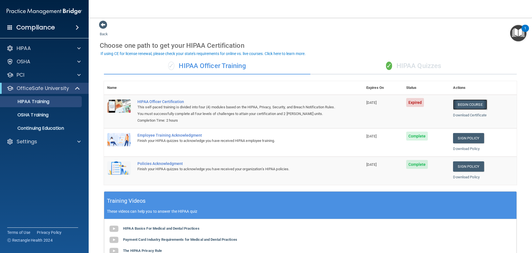
click at [478, 105] on link "Begin Course" at bounding box center [470, 104] width 34 height 10
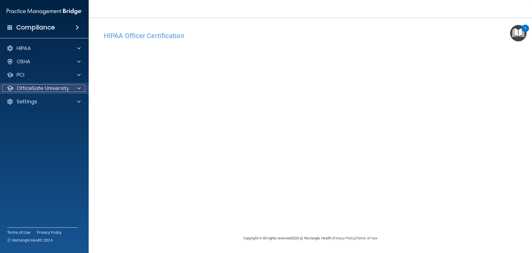
click at [64, 87] on p "OfficeSafe University" at bounding box center [43, 88] width 52 height 7
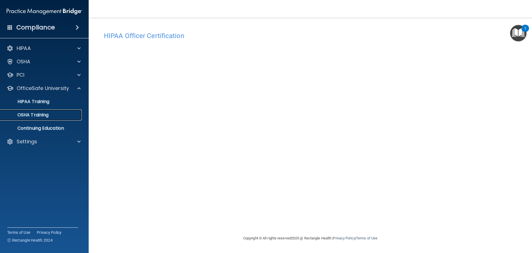
click at [41, 117] on p "OSHA Training" at bounding box center [26, 115] width 45 height 6
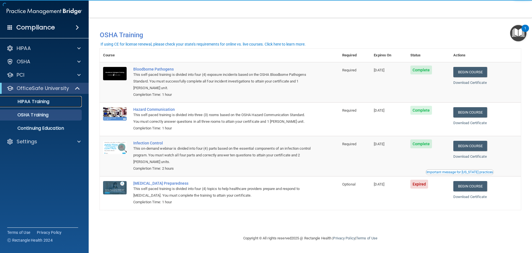
click at [17, 103] on p "HIPAA Training" at bounding box center [27, 102] width 46 height 6
